Goal: Task Accomplishment & Management: Use online tool/utility

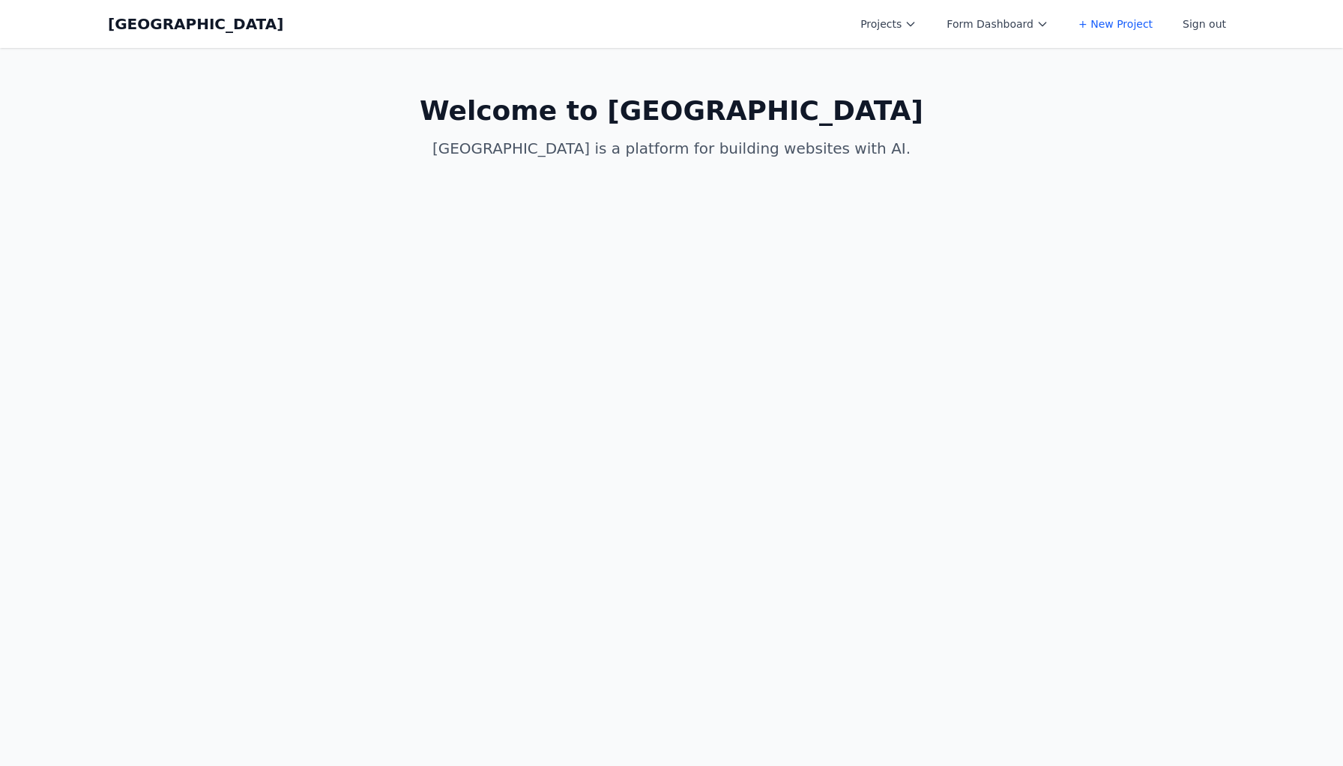
click at [866, 32] on button "Projects" at bounding box center [889, 23] width 74 height 27
click at [890, 73] on link "Albany Physical Therapy" at bounding box center [936, 59] width 168 height 27
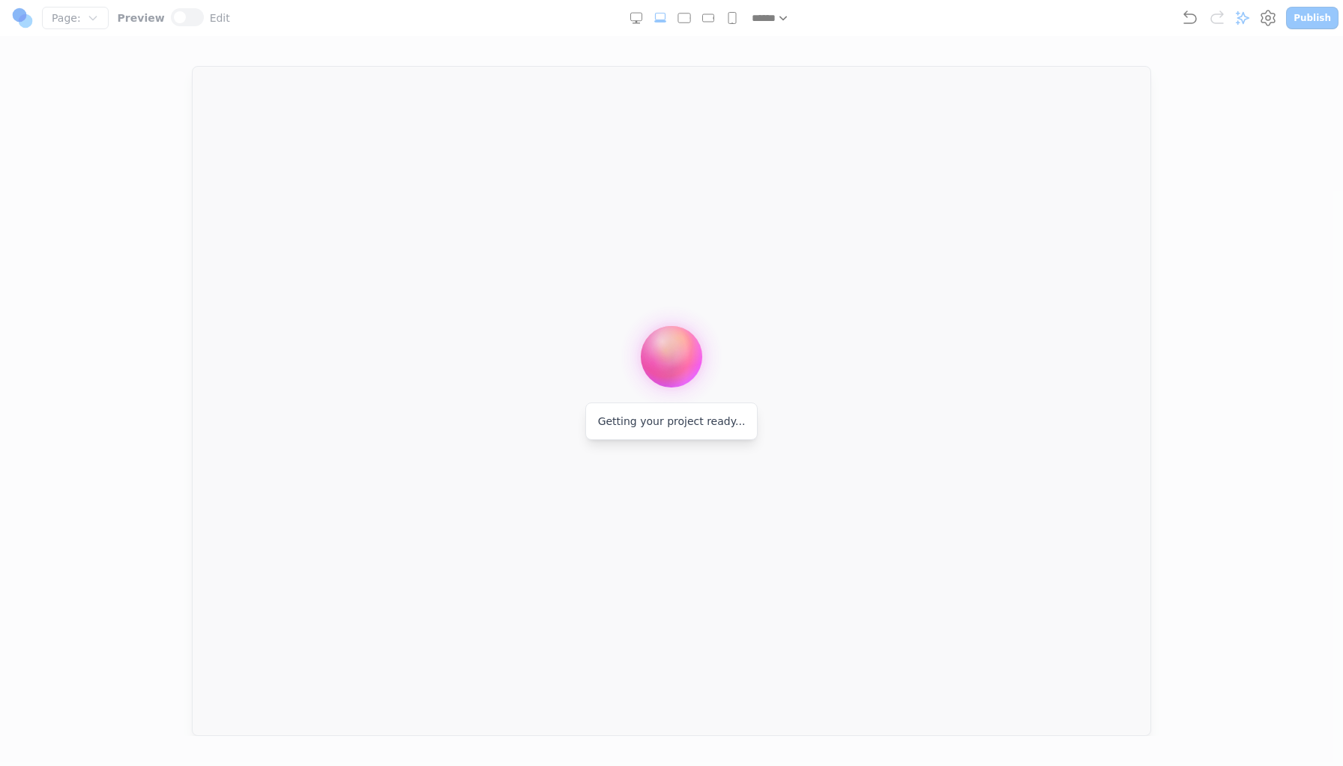
click at [797, 115] on div at bounding box center [671, 383] width 1343 height 766
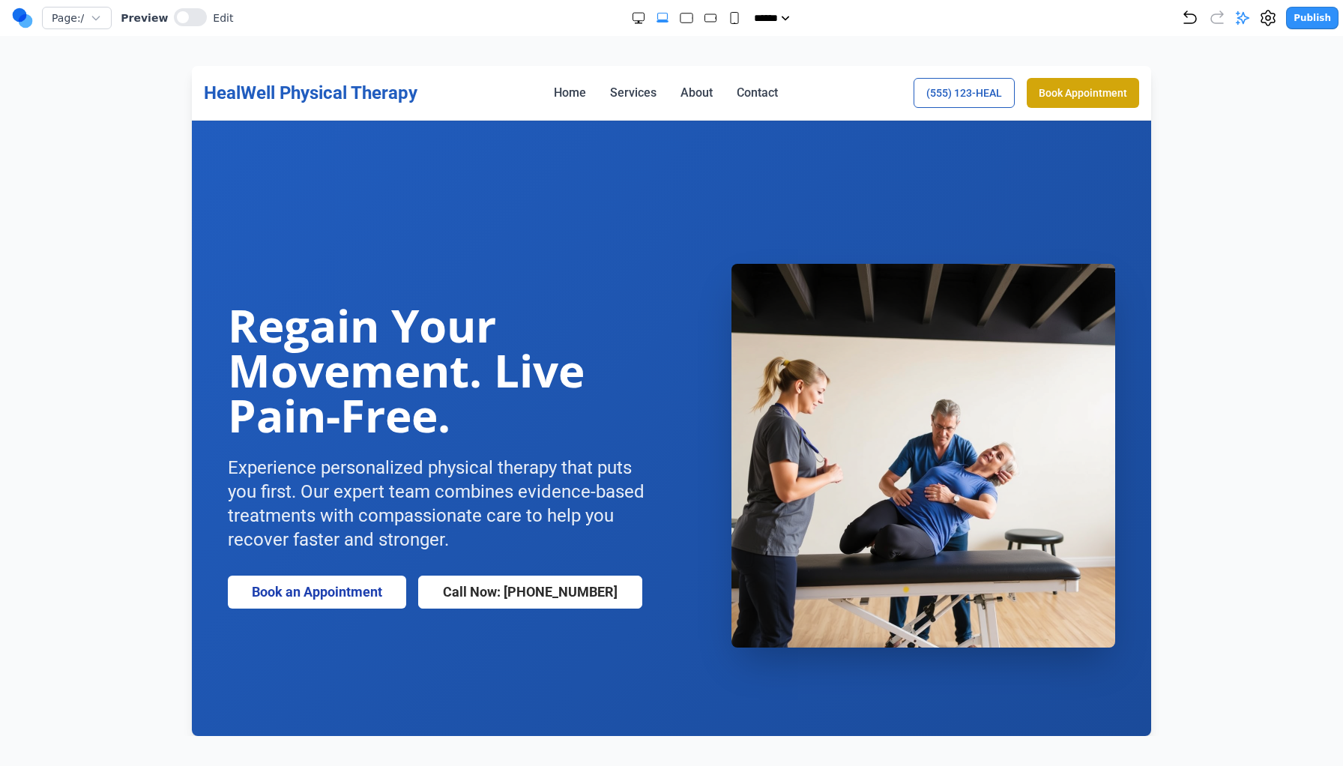
click at [705, 17] on rect "Medium" at bounding box center [710, 17] width 11 height 7
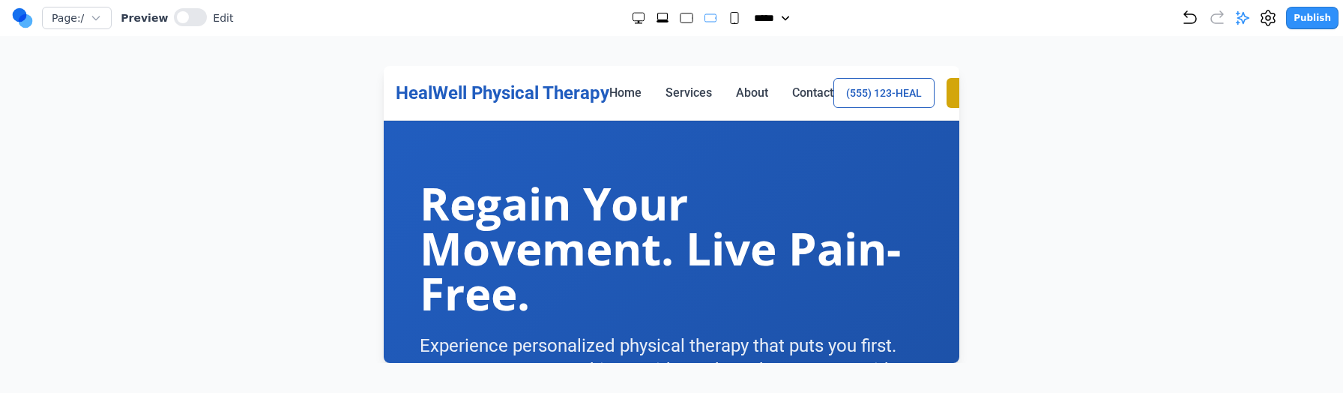
click at [681, 18] on rect "Large" at bounding box center [687, 18] width 12 height 10
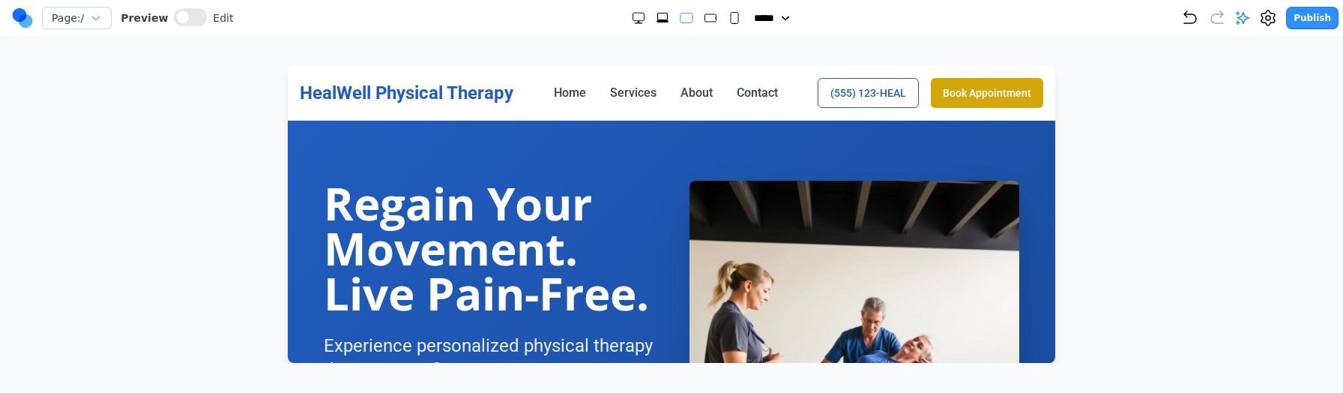
click at [663, 16] on icon "Extra Large" at bounding box center [662, 17] width 15 height 15
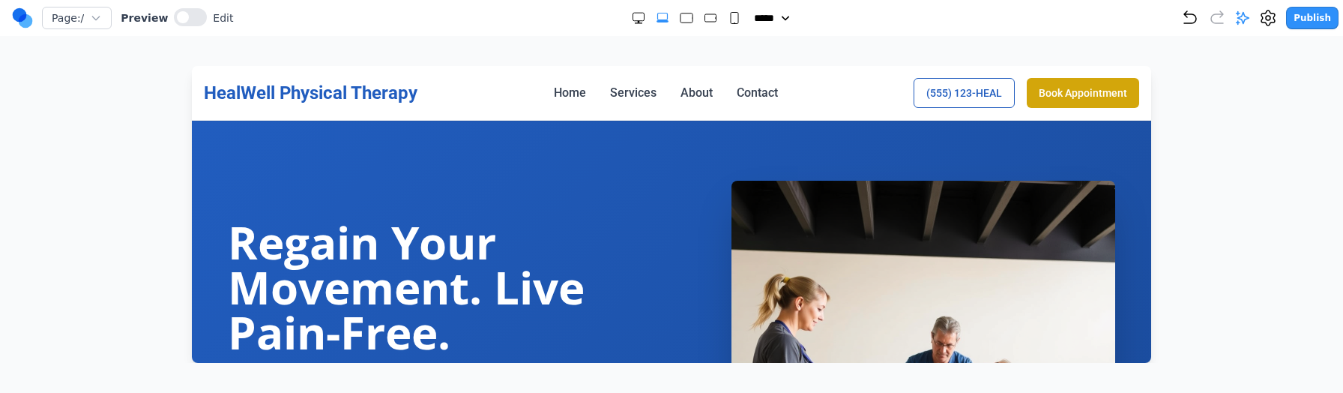
click at [631, 16] on icon "Double Extra Large" at bounding box center [638, 17] width 15 height 15
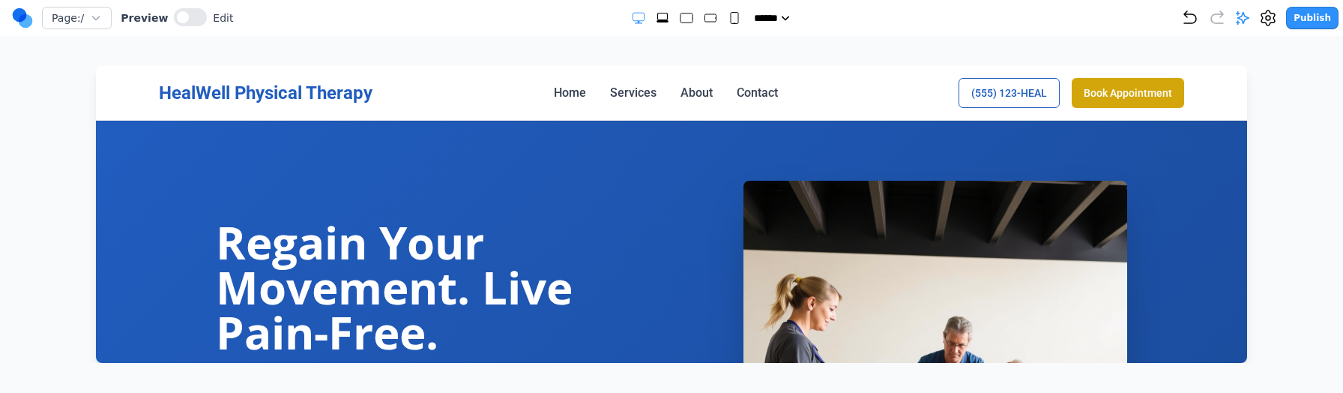
click at [631, 16] on icon "Double Extra Large" at bounding box center [638, 17] width 15 height 15
click at [731, 20] on rect "Small" at bounding box center [734, 18] width 7 height 11
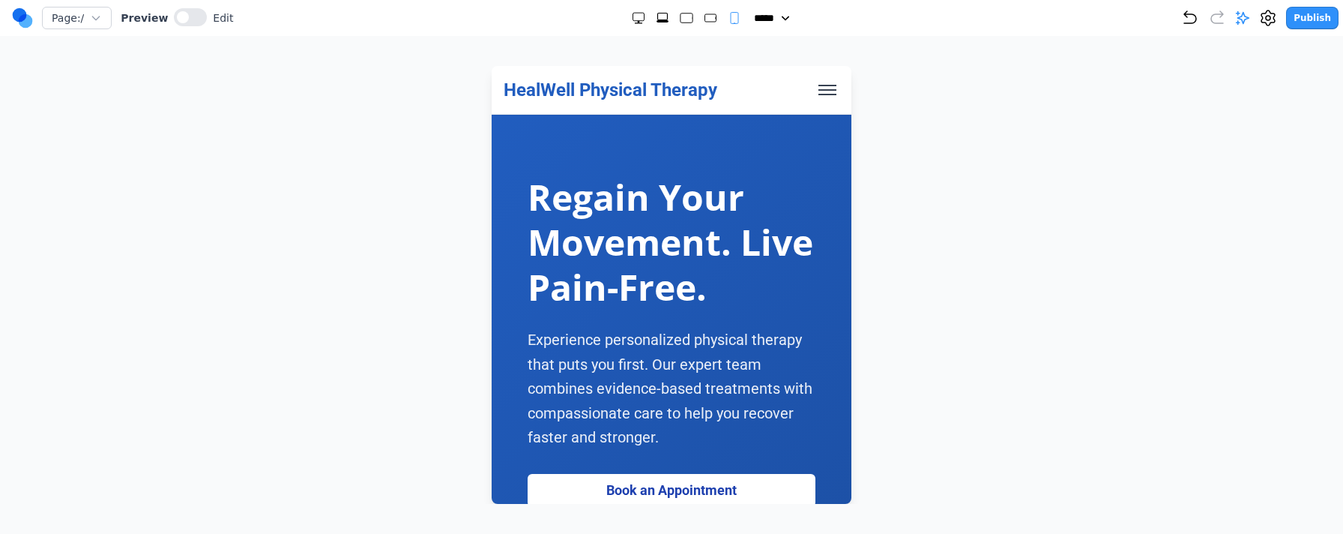
click at [634, 7] on div "Page: / Preview Edit ***** ***** ****** ****** ****** Publish" at bounding box center [675, 18] width 1327 height 24
click at [631, 17] on icon "Double Extra Large" at bounding box center [638, 17] width 15 height 15
select select "***"
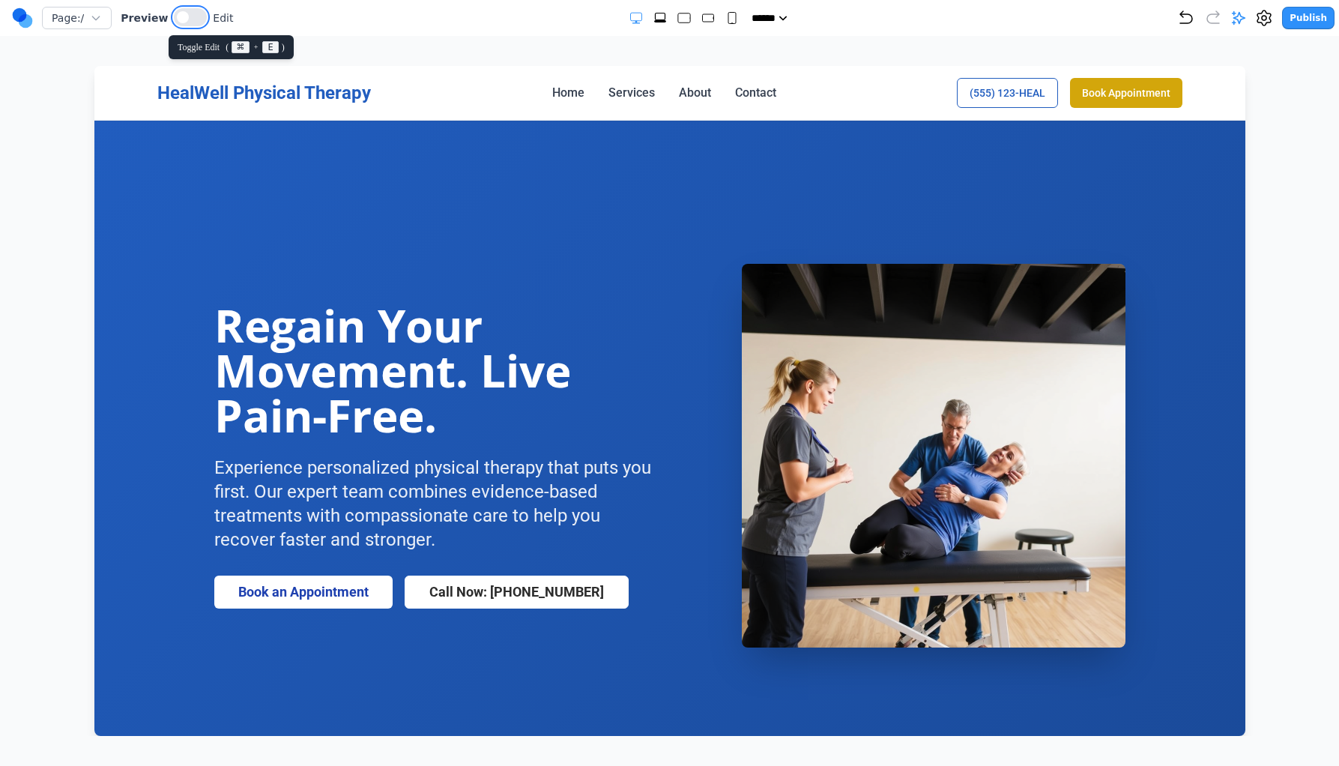
click at [196, 22] on button at bounding box center [190, 17] width 33 height 18
click at [196, 22] on button at bounding box center [184, 17] width 33 height 18
